Goal: Find specific page/section: Find specific page/section

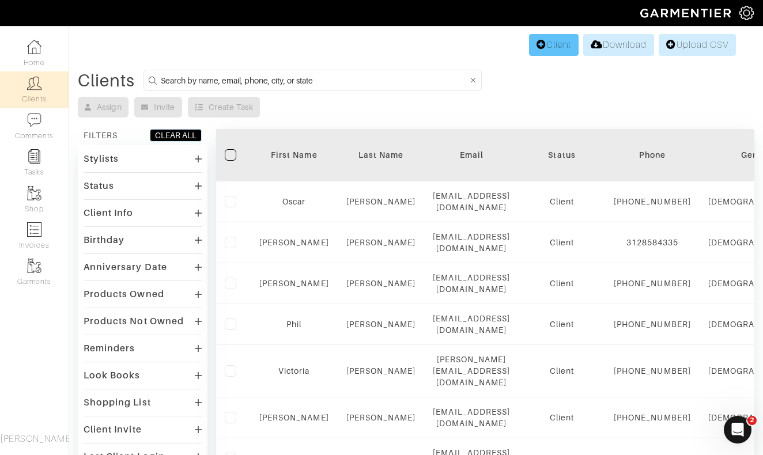
click at [552, 41] on link "Client" at bounding box center [554, 45] width 50 height 22
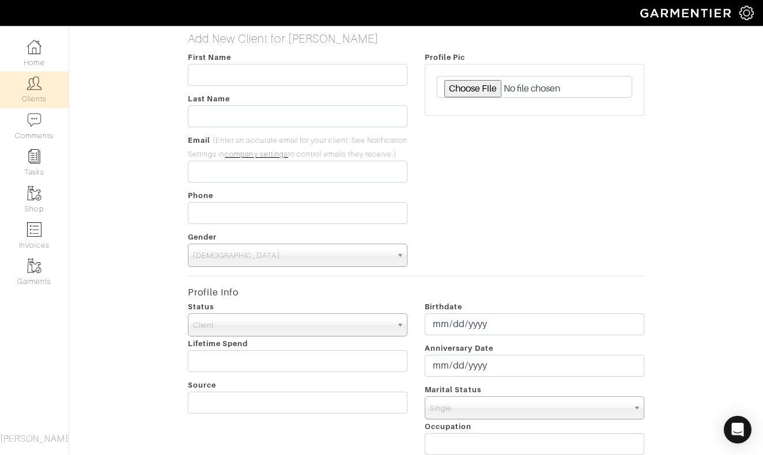
click at [32, 87] on img at bounding box center [34, 83] width 14 height 14
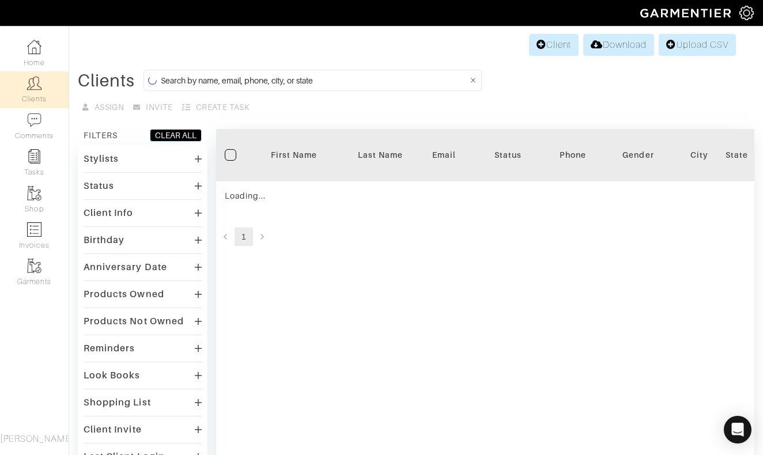
click at [339, 82] on input at bounding box center [314, 80] width 307 height 14
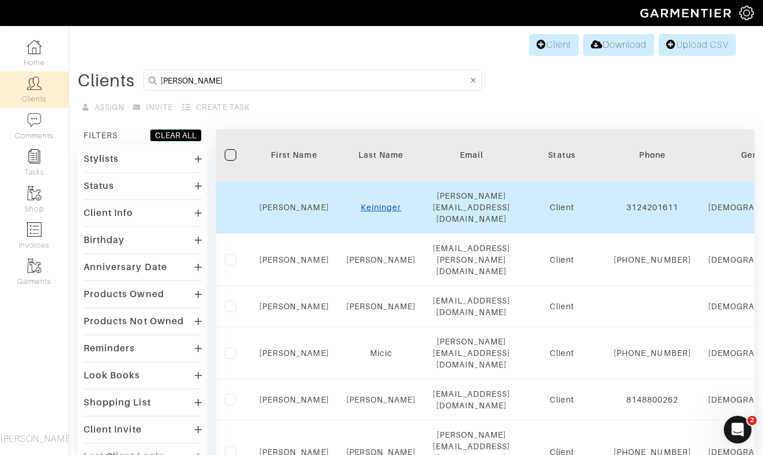
type input "Ian"
click at [379, 203] on link "Keininger" at bounding box center [381, 207] width 40 height 9
